Goal: Information Seeking & Learning: Learn about a topic

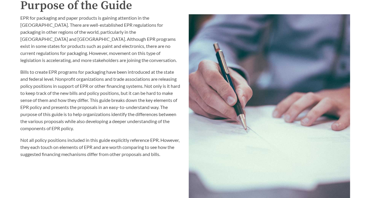
scroll to position [529, 0]
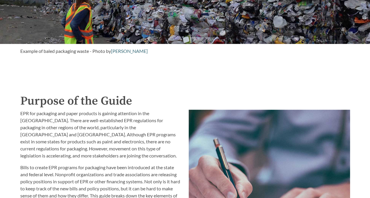
click at [24, 151] on p "EPR for packaging and paper products is gaining attention in the [GEOGRAPHIC_DA…" at bounding box center [100, 134] width 161 height 49
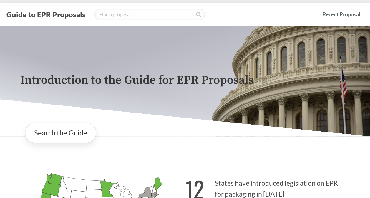
scroll to position [0, 0]
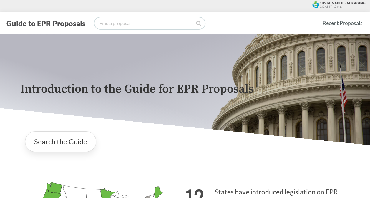
click at [136, 25] on input "search" at bounding box center [149, 23] width 110 height 12
click at [194, 23] on input "search" at bounding box center [149, 23] width 110 height 12
click at [196, 24] on icon at bounding box center [198, 23] width 5 height 5
click at [199, 25] on icon at bounding box center [198, 23] width 5 height 5
click at [127, 33] on div "Guide to EPR Proposals Recent Proposals" at bounding box center [185, 23] width 370 height 23
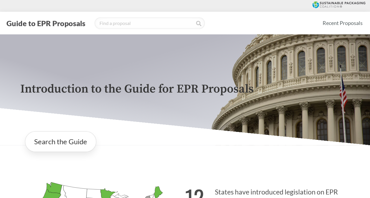
click at [8, 155] on div "Introduction to the Guide for EPR Proposals Search the Guide [US_STATE] Introdu…" at bounding box center [185, 158] width 370 height 249
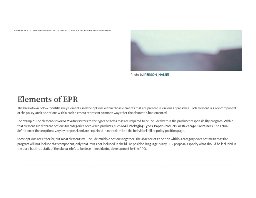
scroll to position [765, 0]
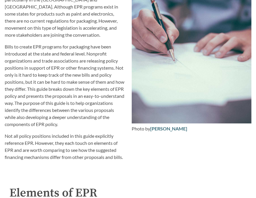
drag, startPoint x: 74, startPoint y: 115, endPoint x: 74, endPoint y: 118, distance: 3.2
click at [74, 117] on p "Bills to create EPR programs for packaging have been introduced at the state an…" at bounding box center [65, 85] width 120 height 85
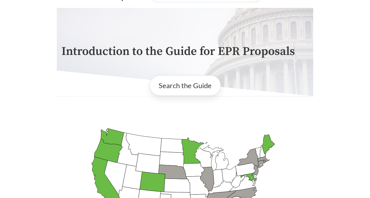
scroll to position [0, 0]
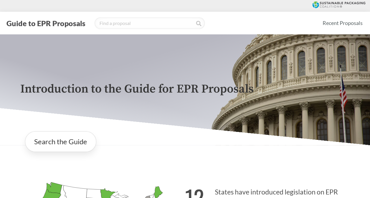
click at [19, 131] on div "Search the Guide" at bounding box center [185, 142] width 339 height 30
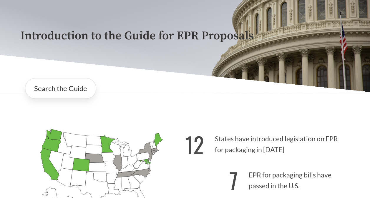
scroll to position [59, 0]
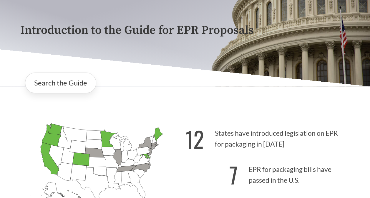
click at [48, 159] on icon "[US_STATE] Passed: 1" at bounding box center [49, 159] width 19 height 32
click at [66, 86] on link "Search the Guide" at bounding box center [60, 83] width 71 height 21
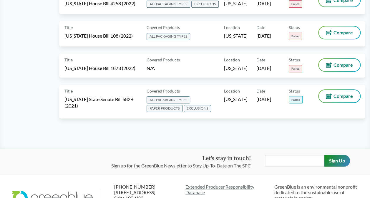
scroll to position [3637, 0]
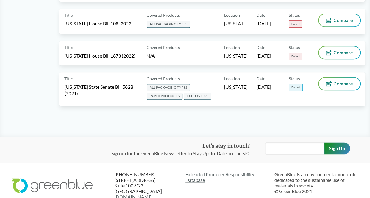
click at [26, 143] on div "Let's stay in touch! Sign up for the GreenBlue Newsletter to Stay Up-To-Date on…" at bounding box center [185, 150] width 339 height 14
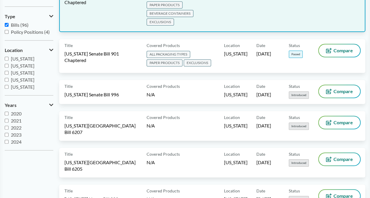
scroll to position [0, 0]
